Goal: Information Seeking & Learning: Learn about a topic

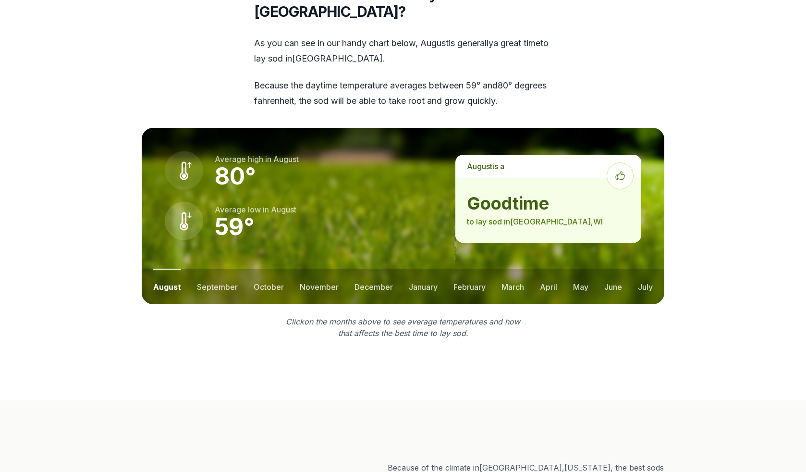
scroll to position [1264, 0]
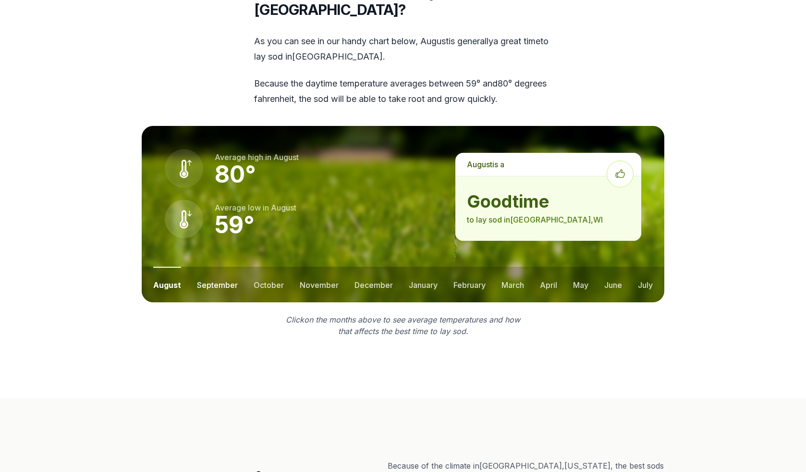
click at [204, 267] on button "september" at bounding box center [217, 285] width 41 height 36
click at [255, 267] on button "october" at bounding box center [268, 285] width 30 height 36
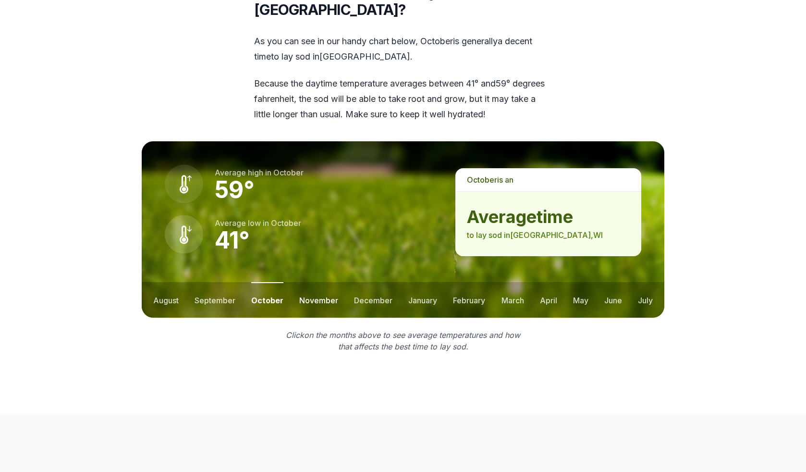
click at [308, 282] on button "november" at bounding box center [318, 300] width 39 height 36
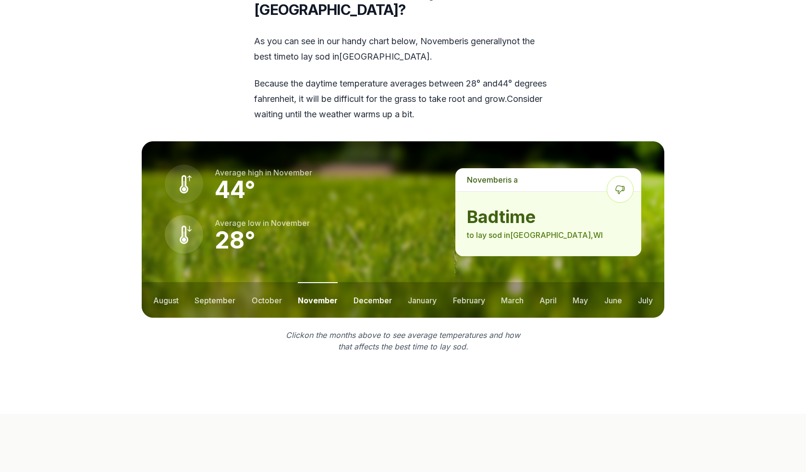
click at [368, 282] on button "december" at bounding box center [373, 300] width 38 height 36
click at [408, 282] on button "january" at bounding box center [422, 300] width 29 height 36
click at [476, 282] on button "february" at bounding box center [470, 300] width 32 height 36
click at [515, 282] on button "march" at bounding box center [513, 300] width 23 height 36
click at [543, 282] on button "april" at bounding box center [548, 300] width 17 height 36
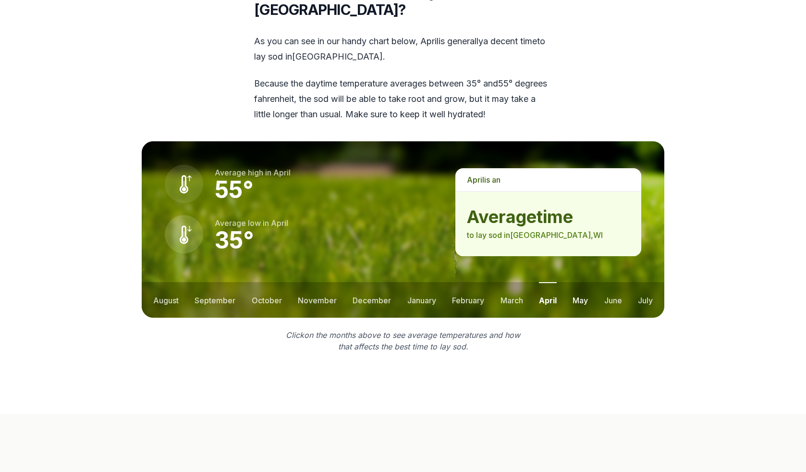
click at [578, 282] on button "may" at bounding box center [580, 300] width 15 height 36
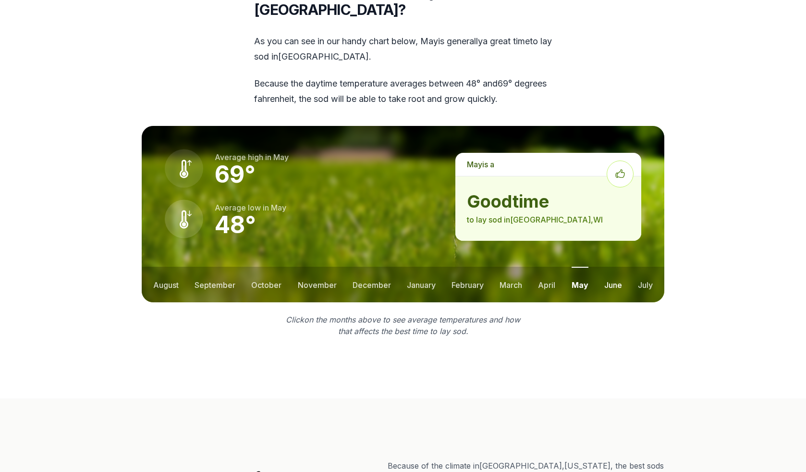
click at [615, 267] on button "june" at bounding box center [613, 285] width 18 height 36
click at [652, 267] on button "july" at bounding box center [645, 285] width 15 height 36
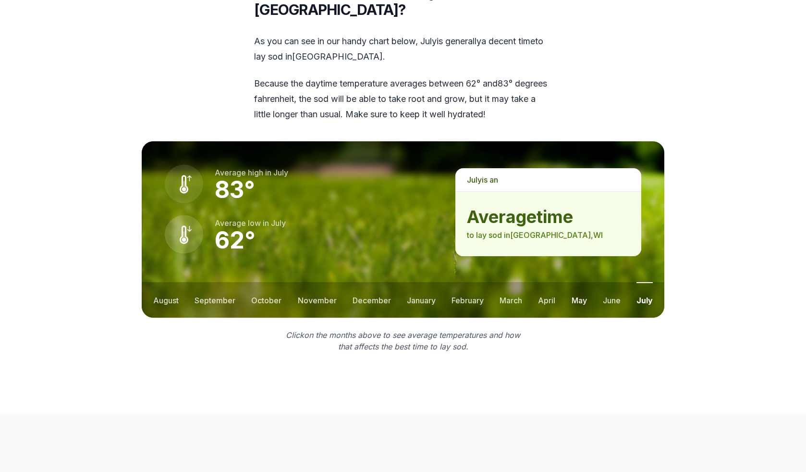
click at [573, 282] on button "may" at bounding box center [579, 300] width 15 height 36
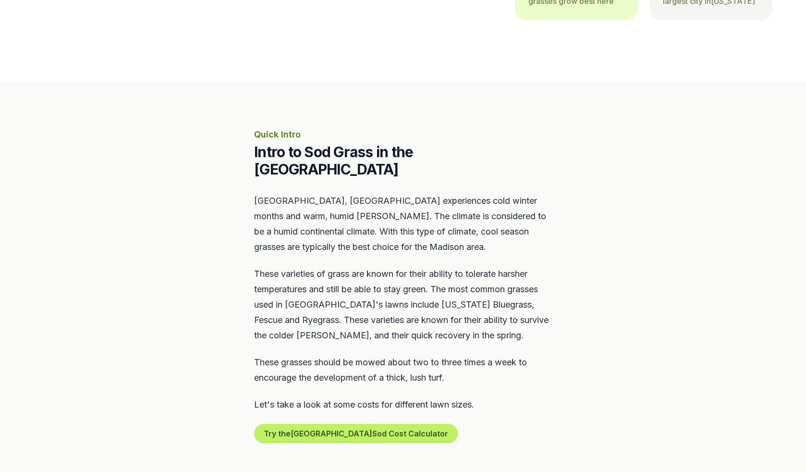
scroll to position [0, 0]
